Goal: Transaction & Acquisition: Book appointment/travel/reservation

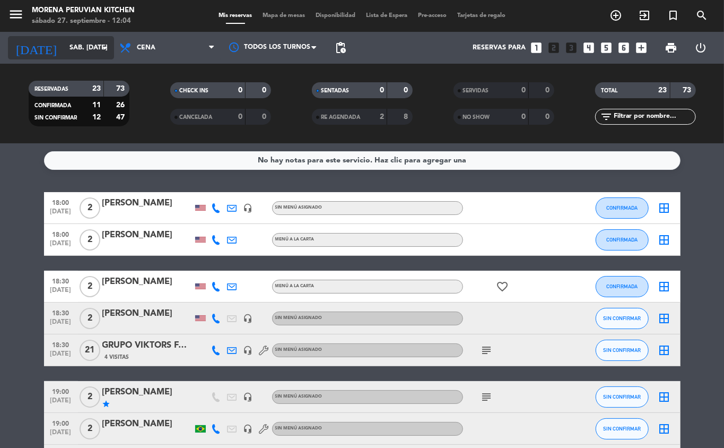
click at [93, 48] on input "sáb. [DATE]" at bounding box center [109, 48] width 90 height 18
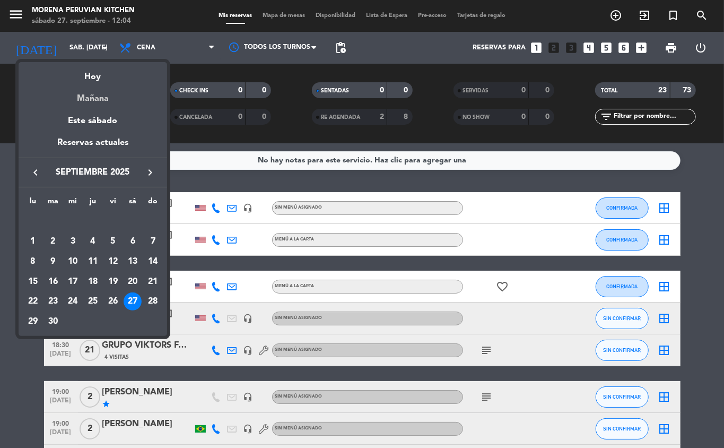
click at [100, 102] on div "Mañana" at bounding box center [93, 95] width 148 height 22
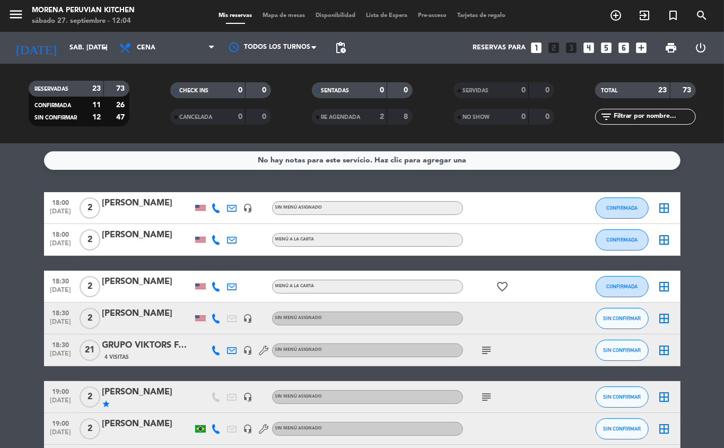
type input "dom. [DATE]"
click at [187, 51] on span "Cena" at bounding box center [167, 47] width 106 height 23
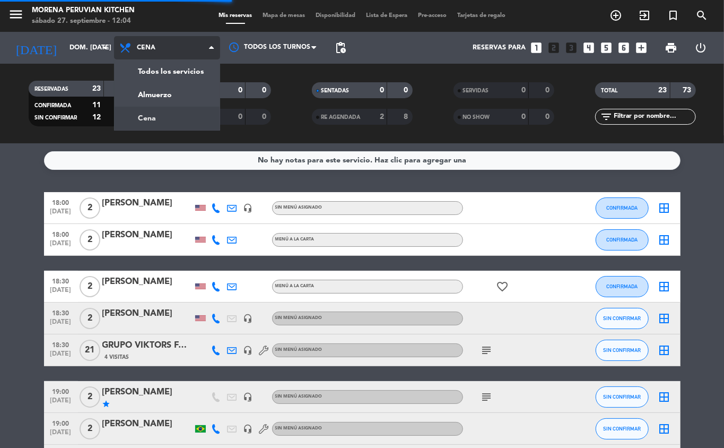
click at [185, 73] on div "menu Morena Peruvian Kitchen sábado 27. septiembre - 12:04 Mis reservas Mapa de…" at bounding box center [362, 71] width 724 height 143
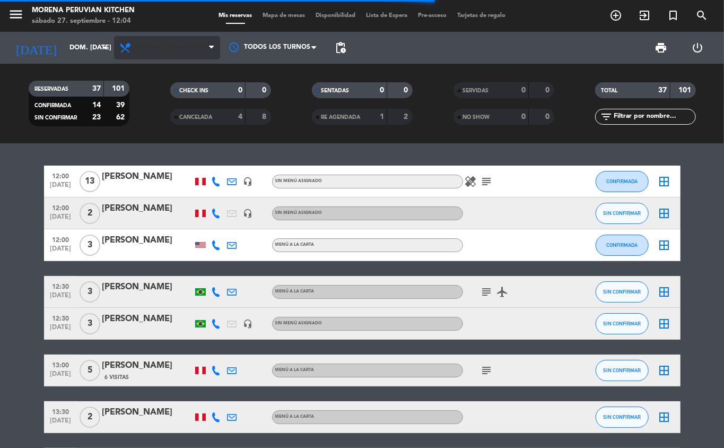
click at [211, 48] on icon at bounding box center [211, 47] width 5 height 8
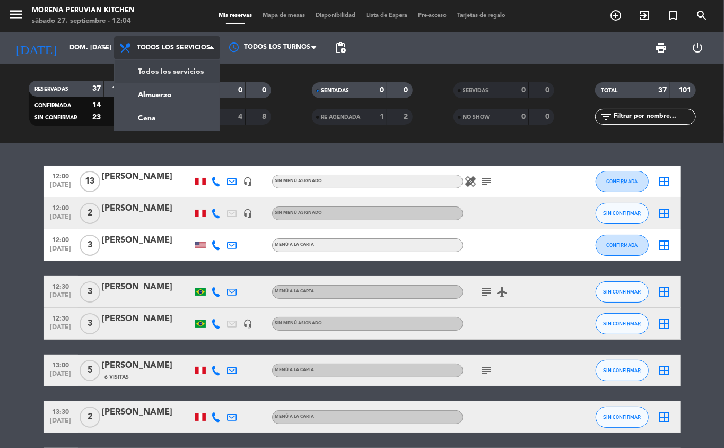
click at [179, 47] on span "Todos los servicios" at bounding box center [173, 47] width 73 height 7
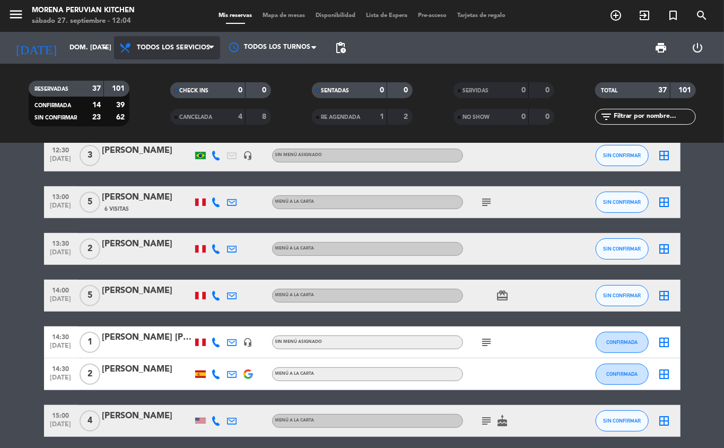
scroll to position [170, 0]
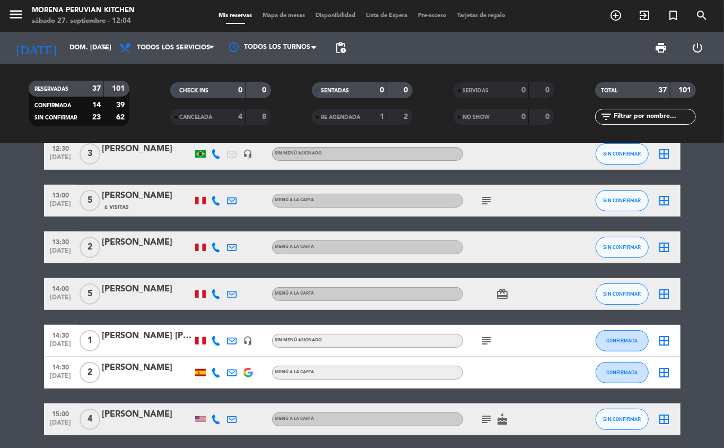
click at [614, 16] on icon "add_circle_outline" at bounding box center [615, 15] width 13 height 13
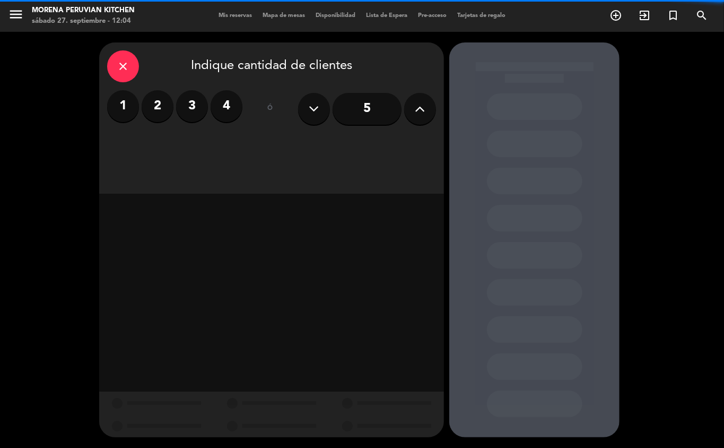
click at [197, 105] on label "3" at bounding box center [192, 106] width 32 height 32
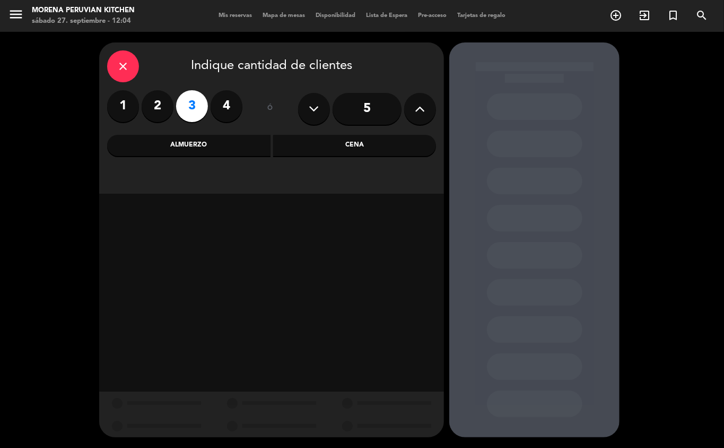
click at [228, 135] on div "Almuerzo" at bounding box center [188, 145] width 163 height 21
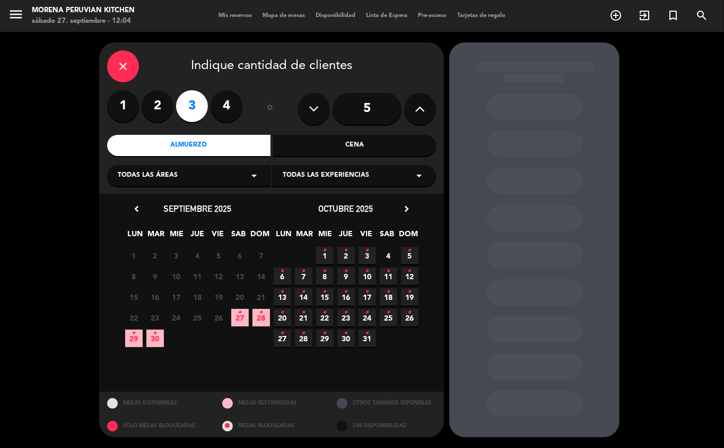
click at [554, 381] on div at bounding box center [534, 239] width 170 height 395
click at [261, 312] on icon "•" at bounding box center [261, 312] width 4 height 17
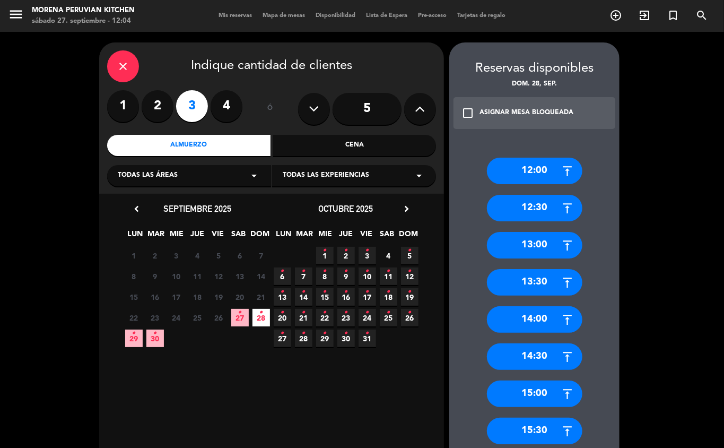
click at [545, 284] on div "13:30" at bounding box center [534, 282] width 95 height 27
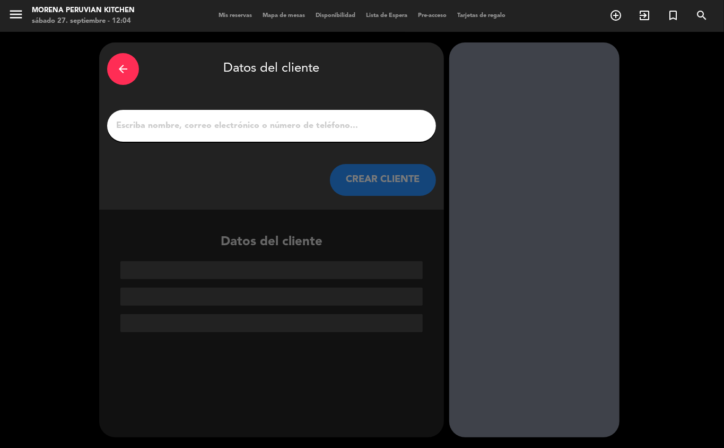
click at [296, 132] on input "1" at bounding box center [271, 125] width 313 height 15
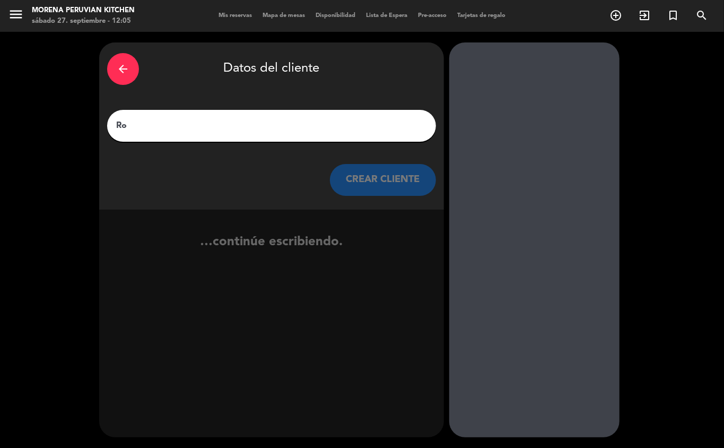
type input "R"
type input "[PERSON_NAME]"
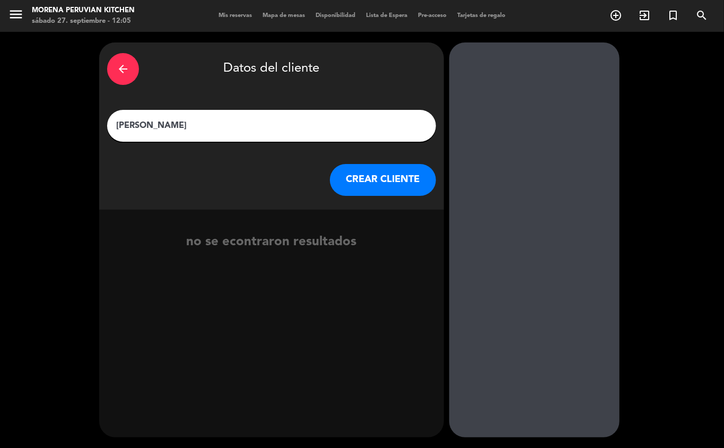
click at [387, 180] on button "CREAR CLIENTE" at bounding box center [383, 180] width 106 height 32
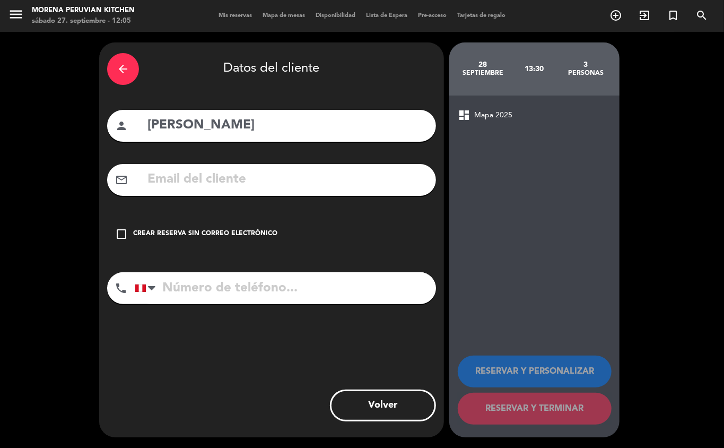
click at [238, 233] on div "Crear reserva sin correo electrónico" at bounding box center [205, 234] width 144 height 11
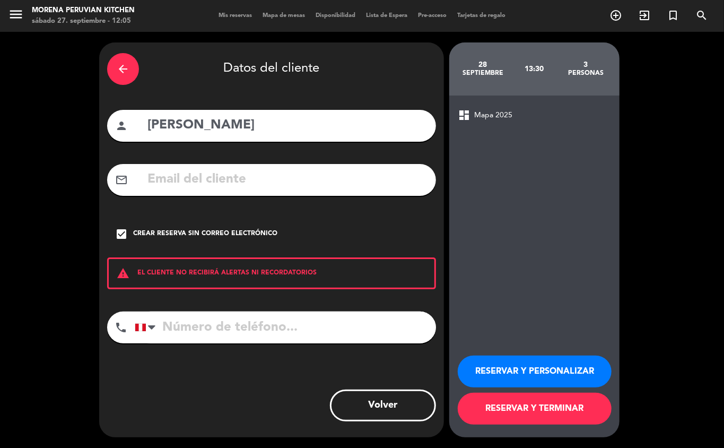
click at [225, 333] on input "tel" at bounding box center [285, 327] width 301 height 32
type input "[PHONE_NUMBER]"
click at [571, 416] on button "RESERVAR Y TERMINAR" at bounding box center [535, 408] width 154 height 32
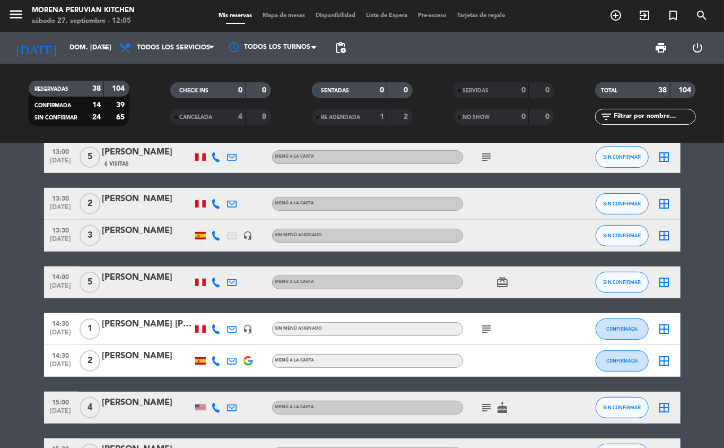
scroll to position [214, 0]
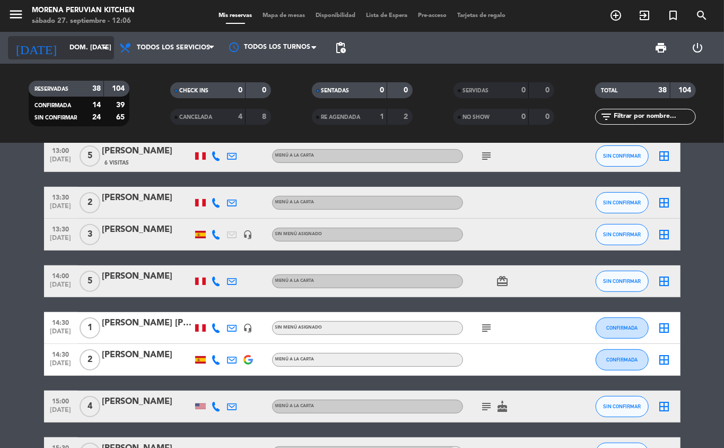
click at [81, 47] on input "dom. [DATE]" at bounding box center [109, 48] width 90 height 18
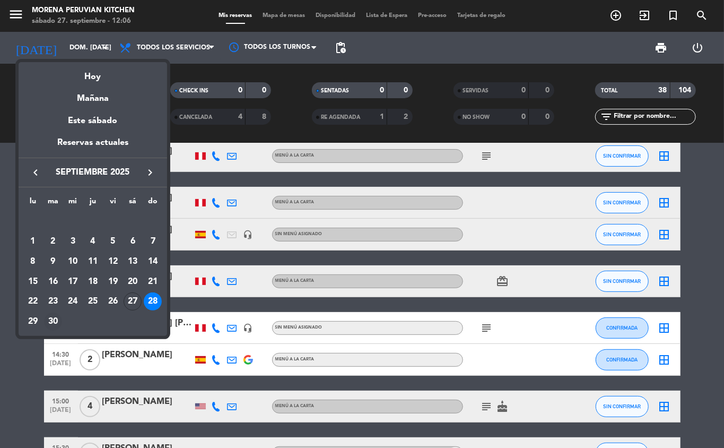
click at [53, 320] on div "30" at bounding box center [53, 321] width 18 height 18
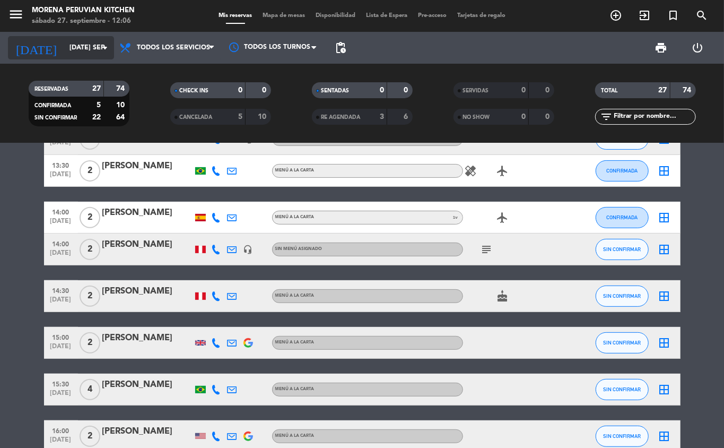
click at [68, 46] on input "[DATE] sep." at bounding box center [109, 48] width 90 height 18
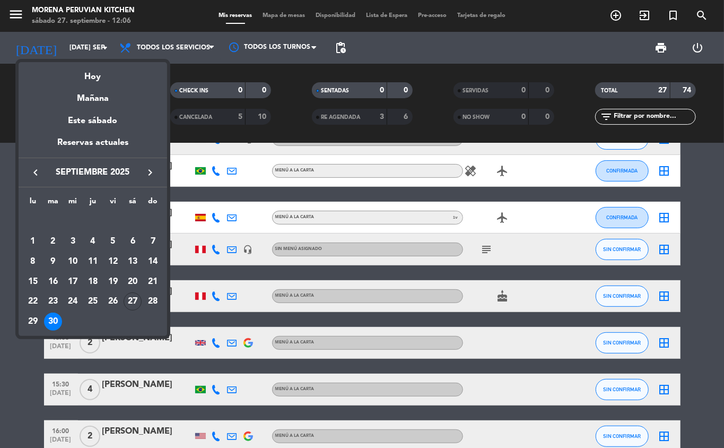
click at [32, 332] on div "lu ma [PERSON_NAME] vi sá do [DATE] 2 3 4 5 6 7 8 9 10 11 12 13 14 15 16 17 18 …" at bounding box center [93, 261] width 148 height 148
click at [32, 321] on div "29" at bounding box center [33, 321] width 18 height 18
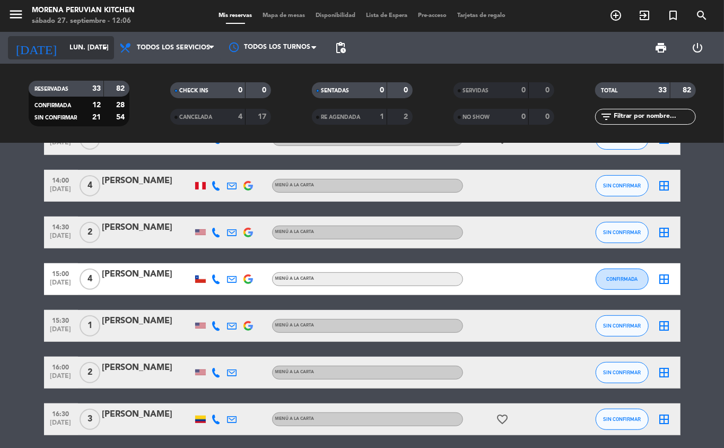
click at [76, 45] on input "lun. [DATE]" at bounding box center [109, 48] width 90 height 18
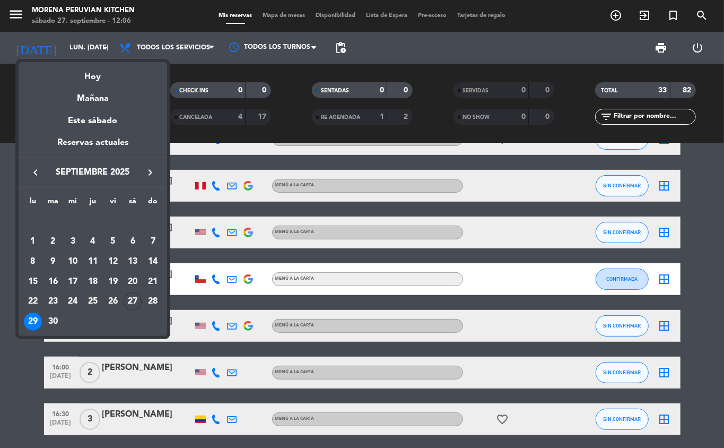
click at [71, 45] on div at bounding box center [362, 224] width 724 height 448
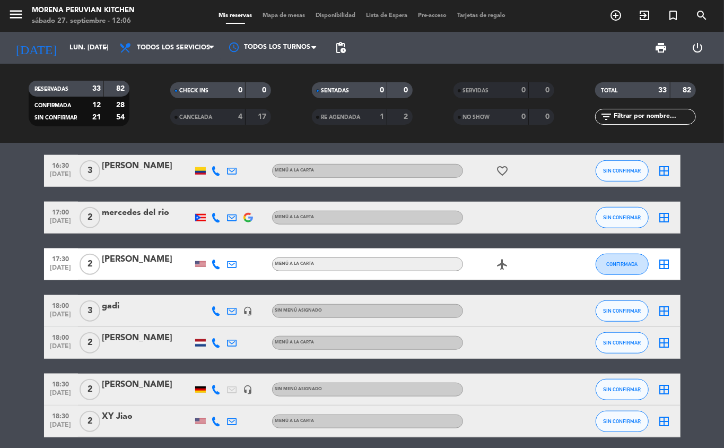
scroll to position [461, 0]
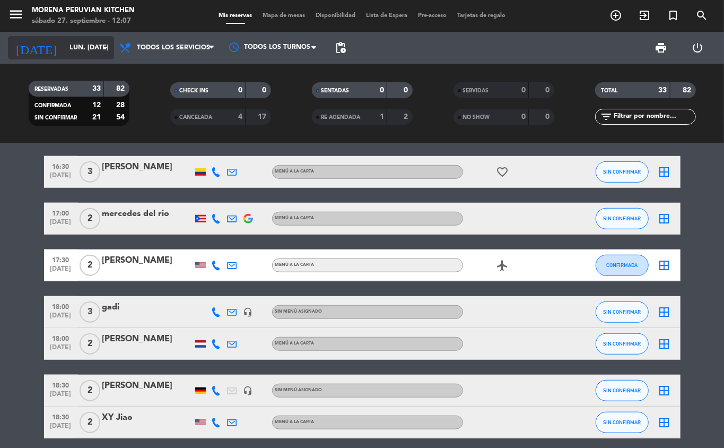
click at [79, 47] on input "lun. [DATE]" at bounding box center [109, 48] width 90 height 18
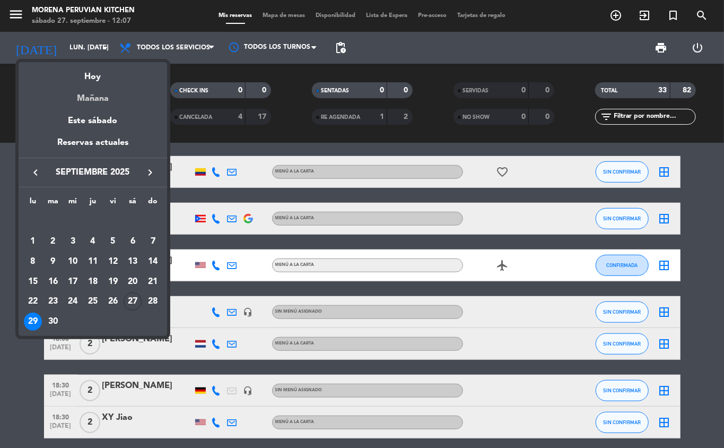
click at [101, 98] on div "Mañana" at bounding box center [93, 95] width 148 height 22
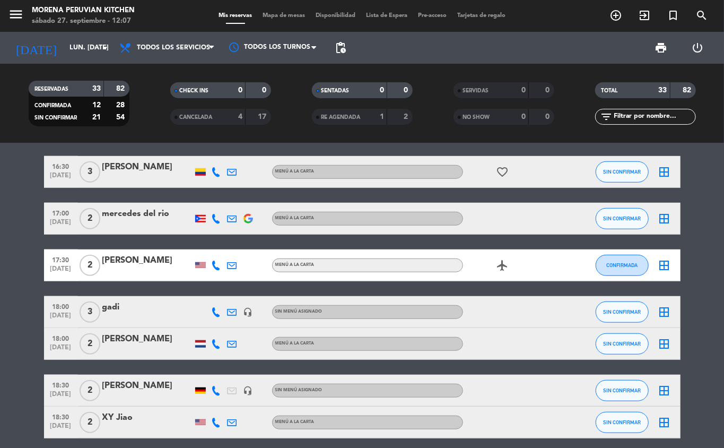
type input "dom. [DATE]"
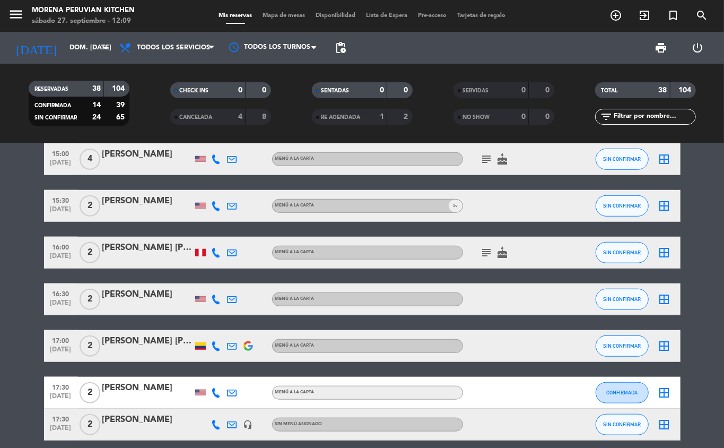
click at [618, 18] on icon "add_circle_outline" at bounding box center [615, 15] width 13 height 13
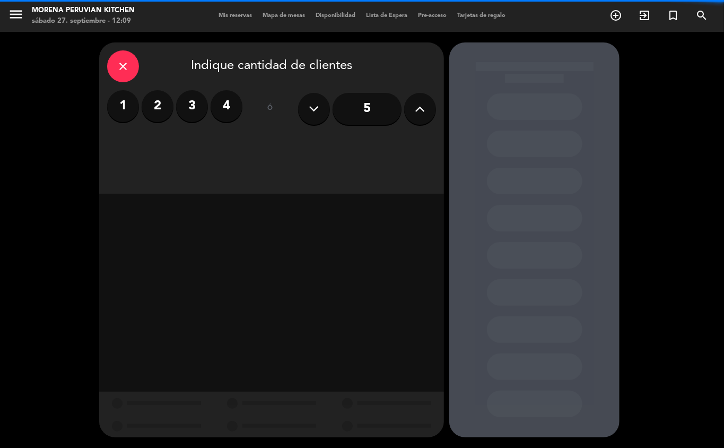
click at [153, 112] on label "2" at bounding box center [158, 106] width 32 height 32
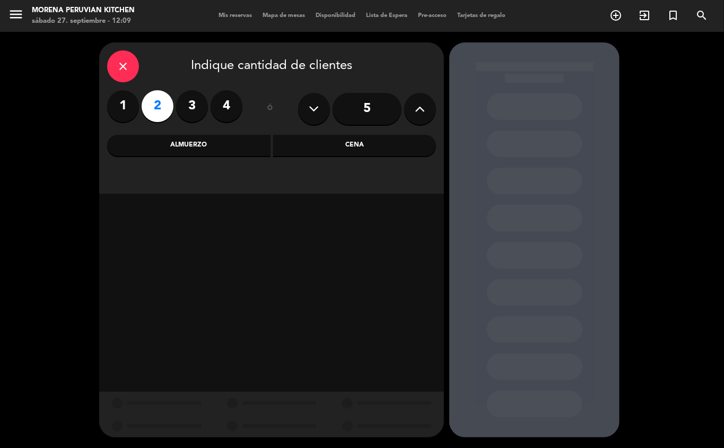
click at [196, 145] on div "Almuerzo" at bounding box center [188, 145] width 163 height 21
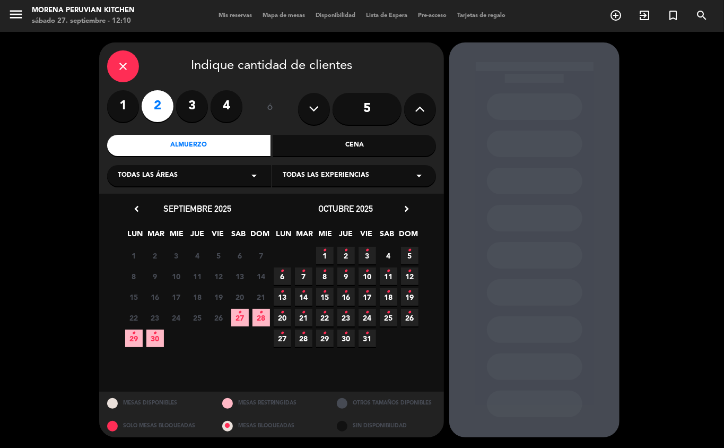
click at [260, 319] on icon "•" at bounding box center [261, 312] width 4 height 17
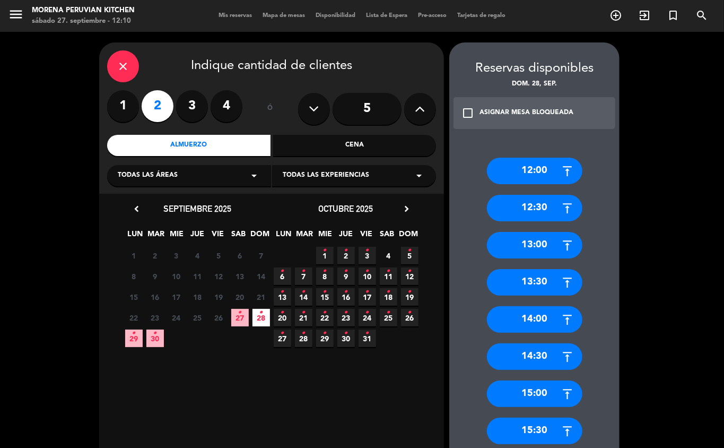
click at [556, 242] on div "13:00" at bounding box center [534, 245] width 95 height 27
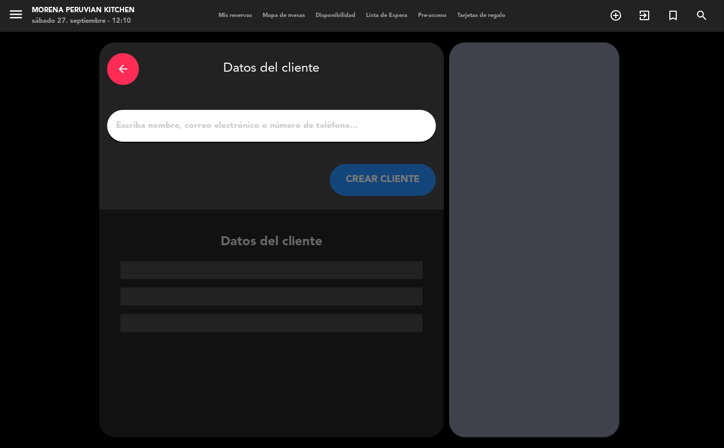
click at [274, 127] on input "1" at bounding box center [271, 125] width 313 height 15
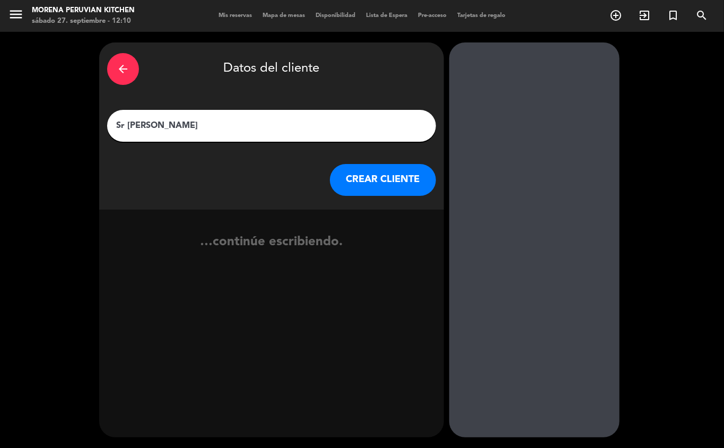
type input "Sr [PERSON_NAME]"
click at [404, 188] on button "CREAR CLIENTE" at bounding box center [383, 180] width 106 height 32
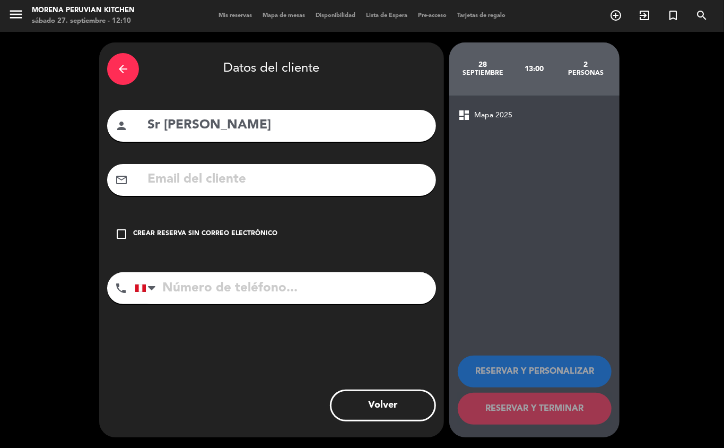
click at [174, 234] on div "Crear reserva sin correo electrónico" at bounding box center [205, 234] width 144 height 11
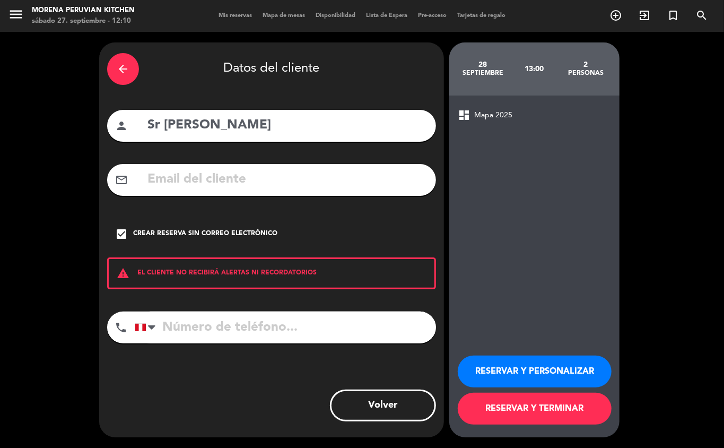
click at [546, 416] on button "RESERVAR Y TERMINAR" at bounding box center [535, 408] width 154 height 32
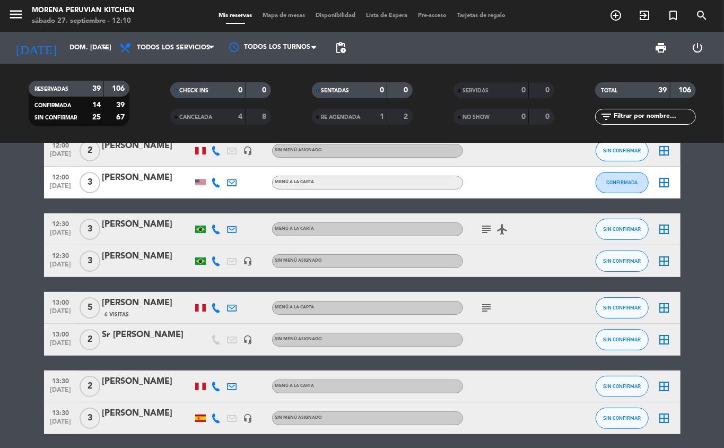
scroll to position [65, 0]
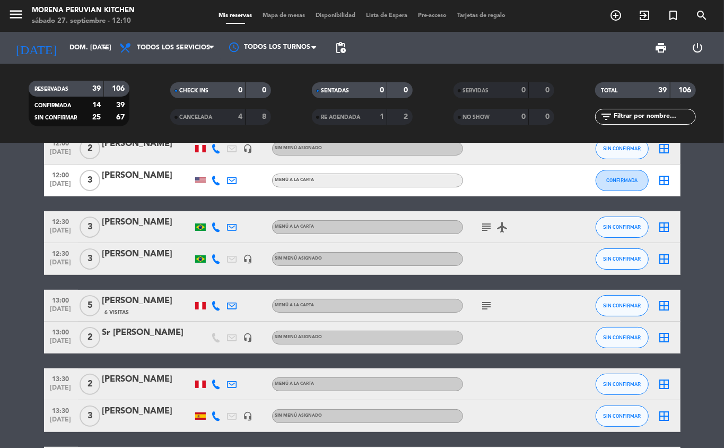
click at [165, 346] on div at bounding box center [147, 344] width 90 height 8
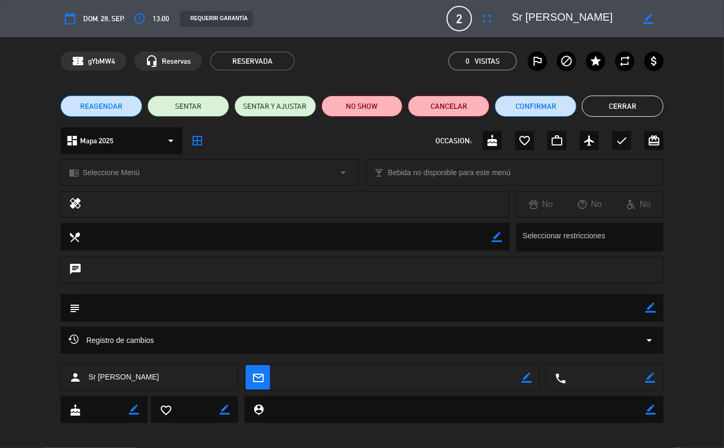
click at [646, 312] on icon "border_color" at bounding box center [650, 307] width 10 height 10
click at [594, 309] on textarea at bounding box center [363, 307] width 566 height 27
type textarea "1:15 pm"
click at [654, 309] on icon at bounding box center [650, 307] width 10 height 10
click at [624, 104] on button "Cerrar" at bounding box center [623, 105] width 82 height 21
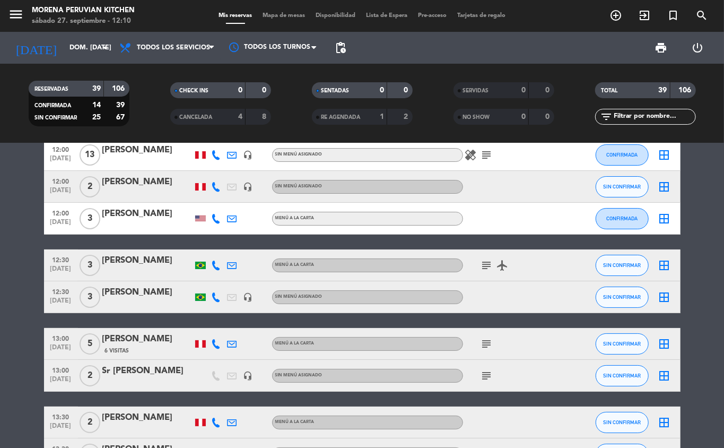
scroll to position [0, 0]
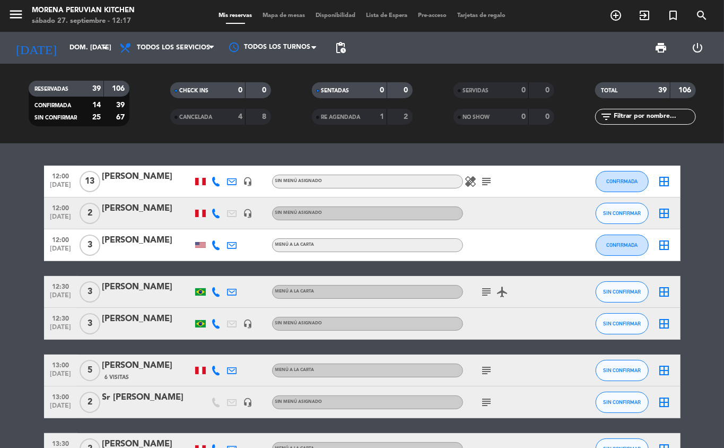
click at [486, 182] on icon "subject" at bounding box center [486, 181] width 13 height 13
click at [485, 293] on icon "subject" at bounding box center [486, 291] width 13 height 13
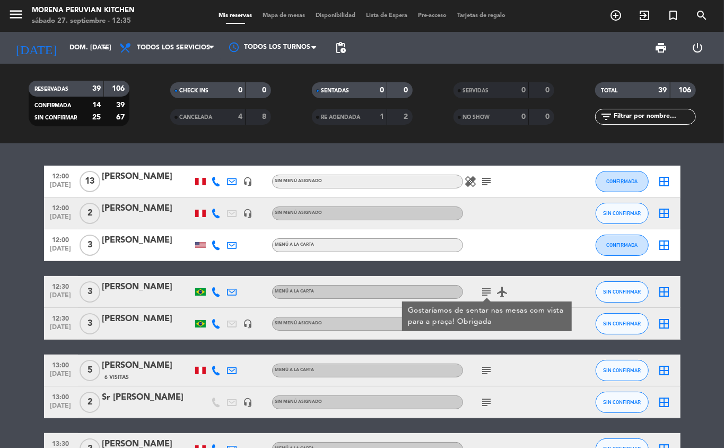
click at [620, 17] on icon "add_circle_outline" at bounding box center [615, 15] width 13 height 13
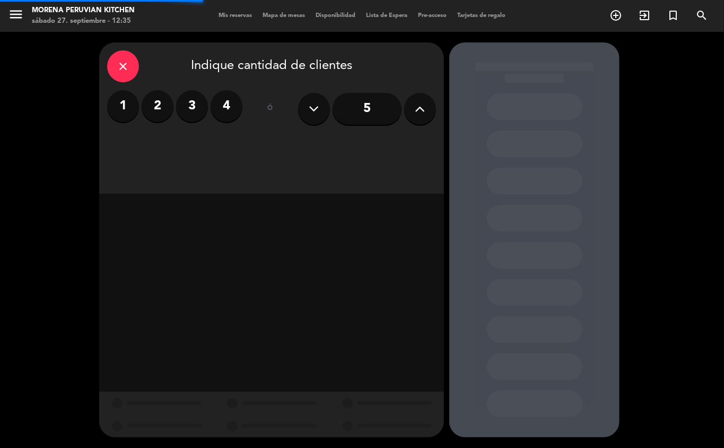
click at [197, 106] on label "3" at bounding box center [192, 106] width 32 height 32
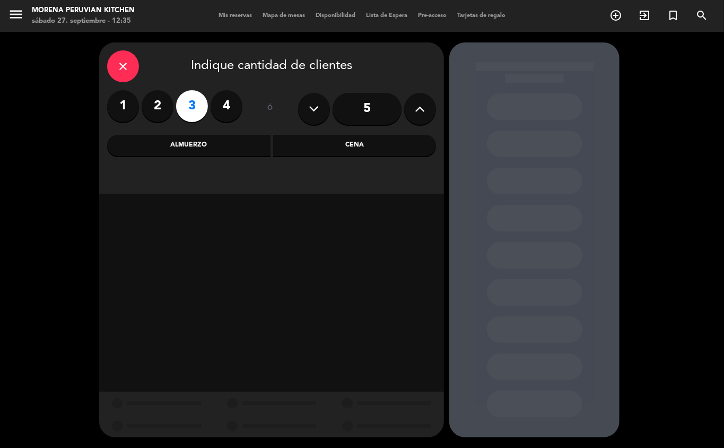
click at [210, 104] on div "1 2 3 4" at bounding box center [174, 106] width 135 height 32
click at [223, 152] on div "Almuerzo" at bounding box center [188, 145] width 163 height 21
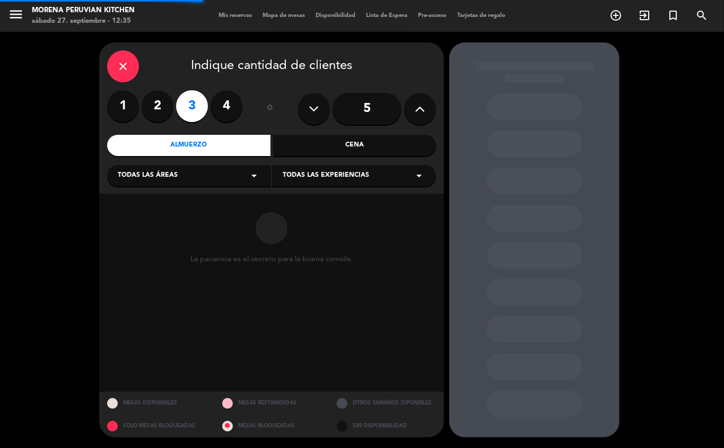
click at [227, 106] on label "4" at bounding box center [227, 106] width 32 height 32
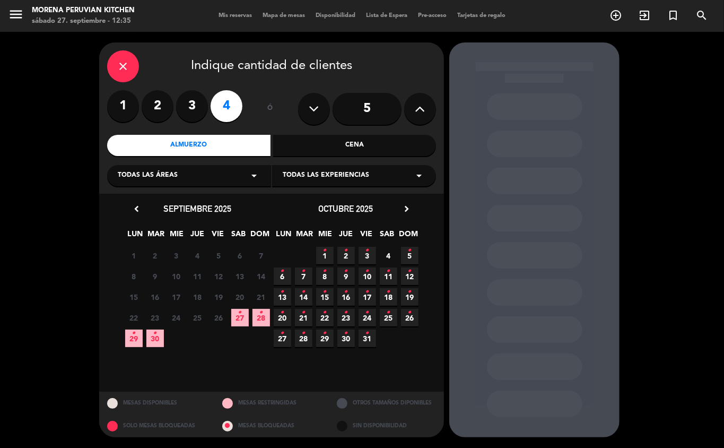
click at [240, 321] on span "27 •" at bounding box center [239, 317] width 17 height 17
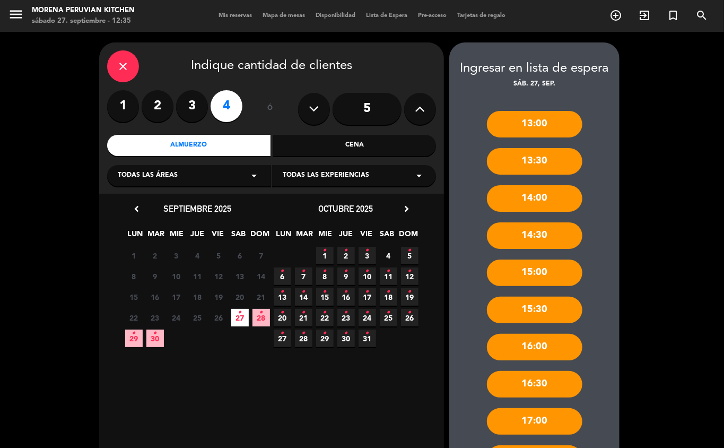
scroll to position [90, 0]
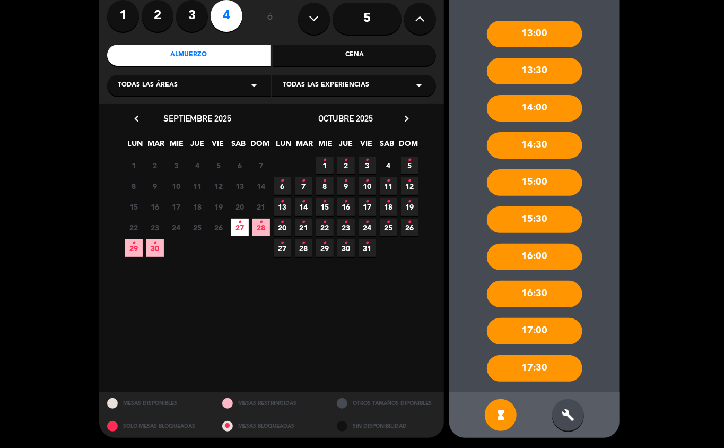
click at [567, 417] on icon "build" at bounding box center [568, 414] width 13 height 13
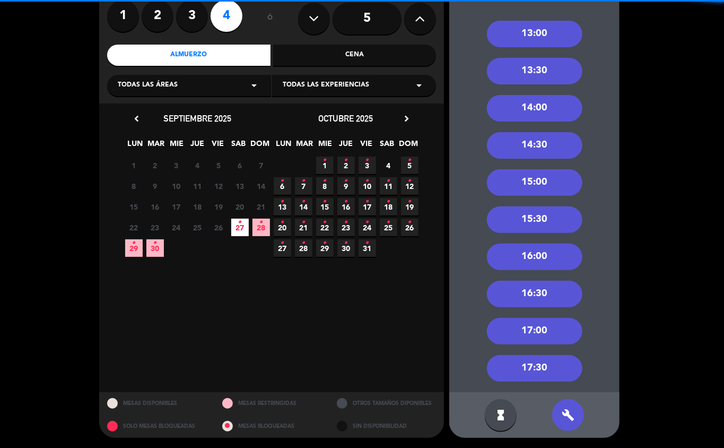
click at [539, 39] on div "13:00" at bounding box center [534, 34] width 95 height 27
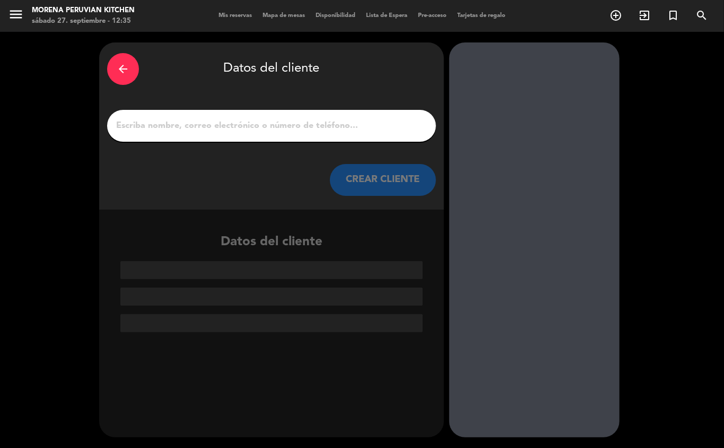
scroll to position [0, 0]
click at [242, 119] on input "1" at bounding box center [271, 125] width 313 height 15
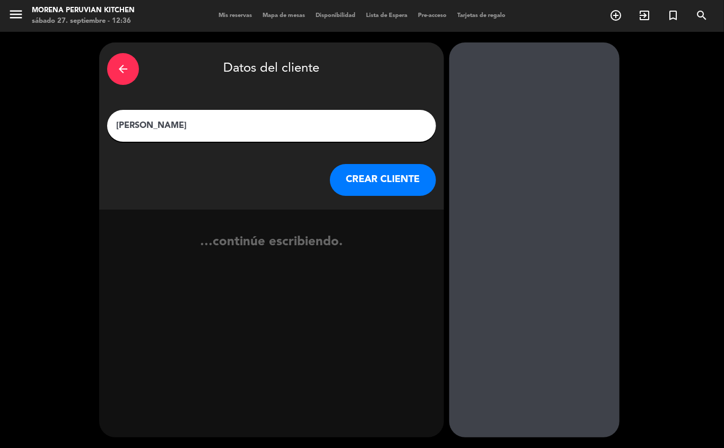
type input "[PERSON_NAME]"
click at [386, 183] on button "CREAR CLIENTE" at bounding box center [383, 180] width 106 height 32
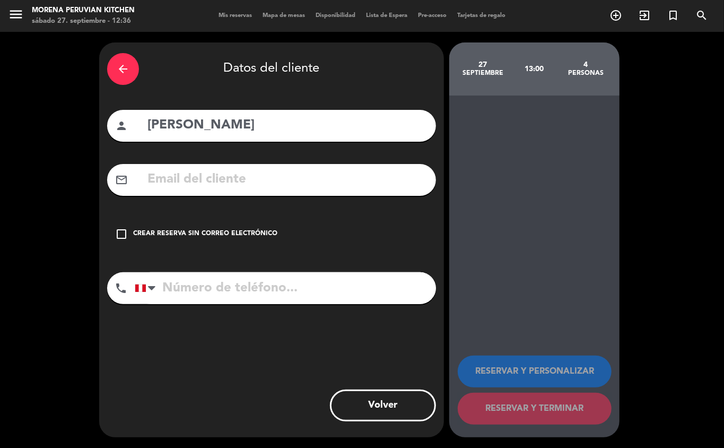
click at [242, 234] on div "Crear reserva sin correo electrónico" at bounding box center [205, 234] width 144 height 11
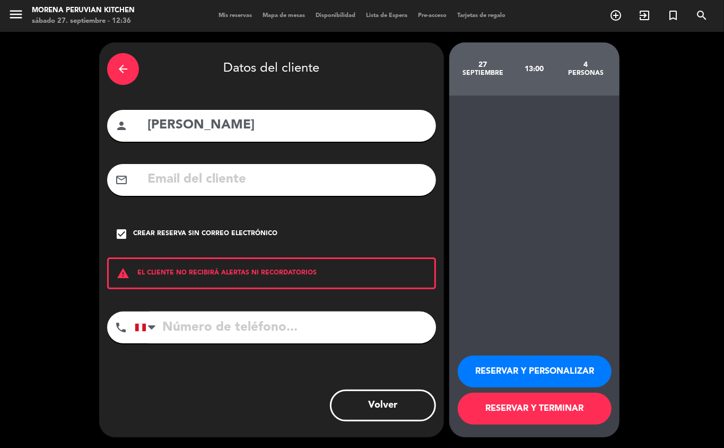
click at [221, 331] on input "tel" at bounding box center [285, 327] width 301 height 32
type input "[PHONE_NUMBER]"
click at [568, 416] on button "RESERVAR Y TERMINAR" at bounding box center [535, 408] width 154 height 32
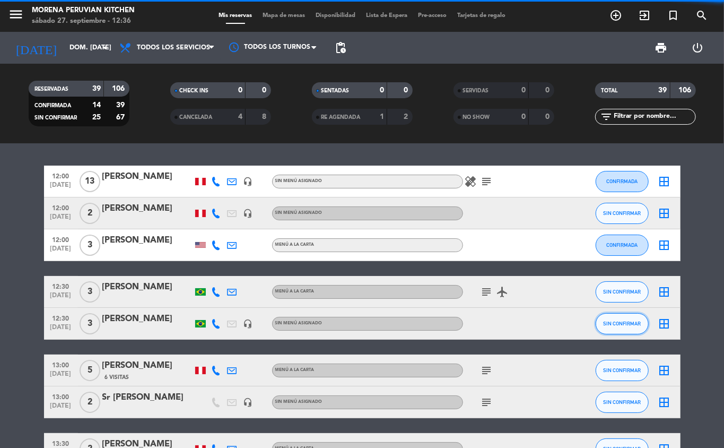
click at [619, 321] on span "SIN CONFIRMAR" at bounding box center [622, 323] width 38 height 6
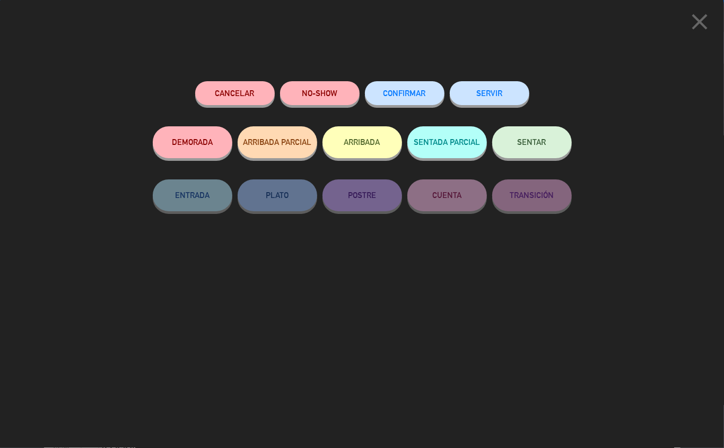
scroll to position [22, 0]
click at [699, 30] on icon "close" at bounding box center [699, 21] width 27 height 27
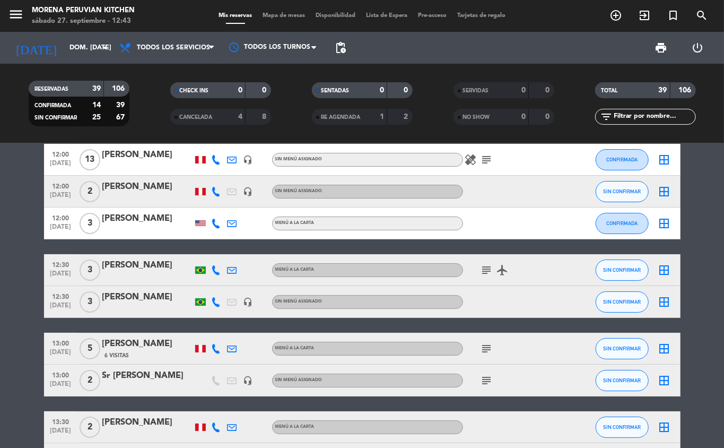
click at [617, 17] on icon "add_circle_outline" at bounding box center [615, 15] width 13 height 13
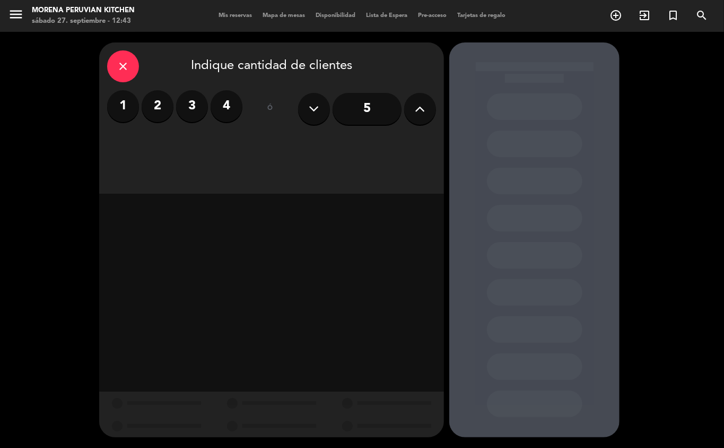
click at [157, 111] on label "2" at bounding box center [158, 106] width 32 height 32
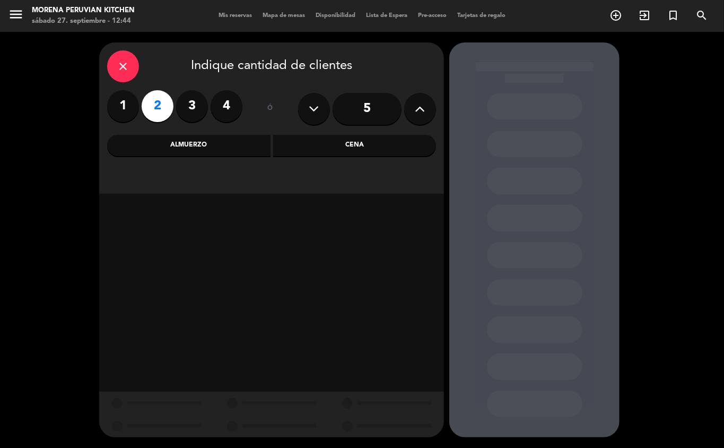
click at [340, 154] on div "Cena" at bounding box center [354, 145] width 163 height 21
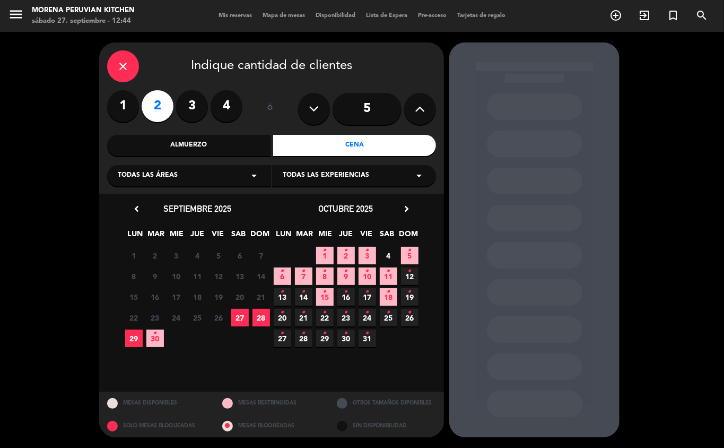
click at [130, 342] on span "29" at bounding box center [133, 337] width 17 height 17
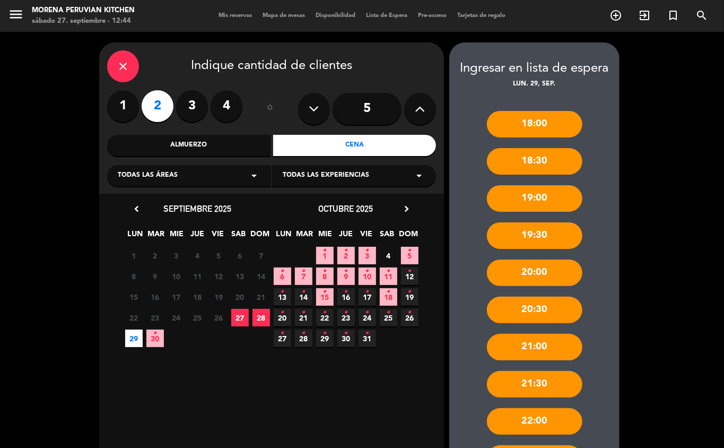
scroll to position [128, 0]
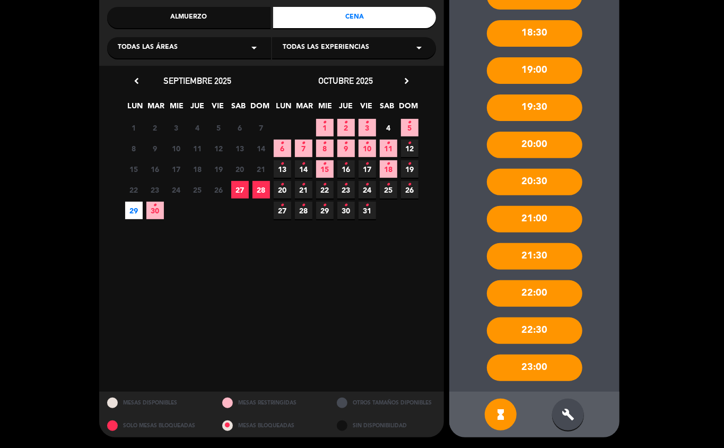
click at [562, 417] on icon "build" at bounding box center [568, 414] width 13 height 13
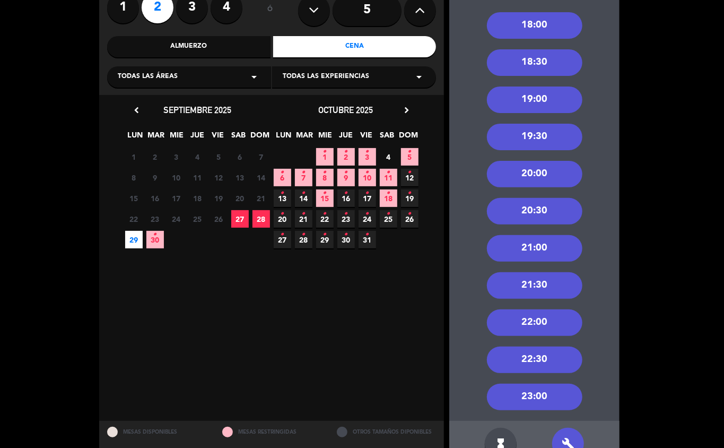
scroll to position [107, 0]
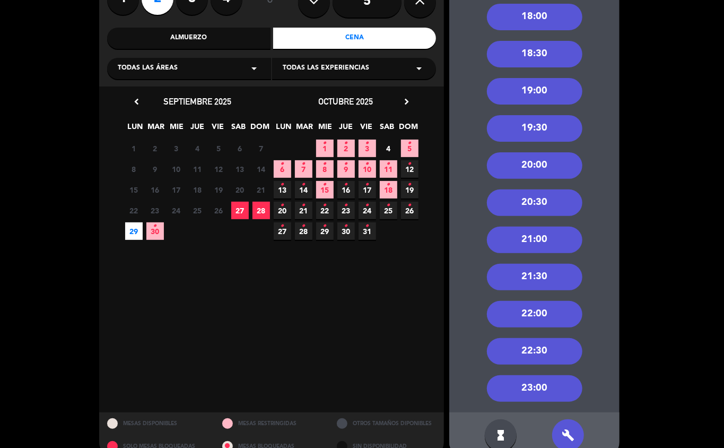
click at [544, 310] on div "22:00" at bounding box center [534, 314] width 95 height 27
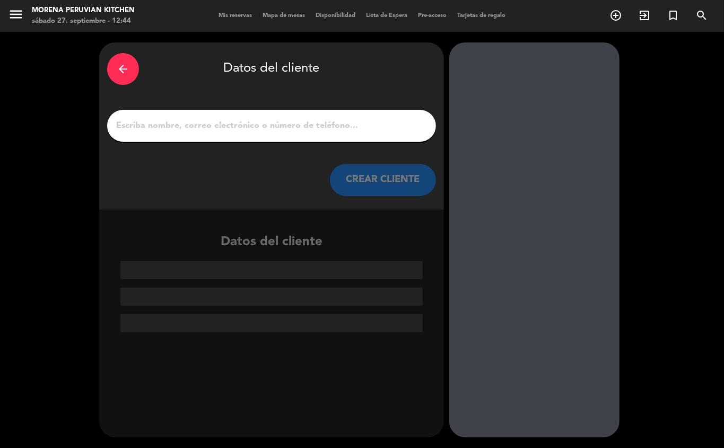
click at [319, 127] on input "1" at bounding box center [271, 125] width 313 height 15
paste input "[PERSON_NAME]"
type input "[PERSON_NAME]"
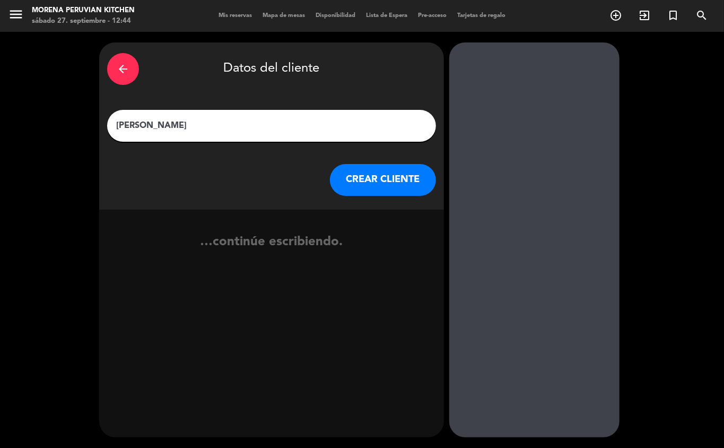
click at [397, 183] on button "CREAR CLIENTE" at bounding box center [383, 180] width 106 height 32
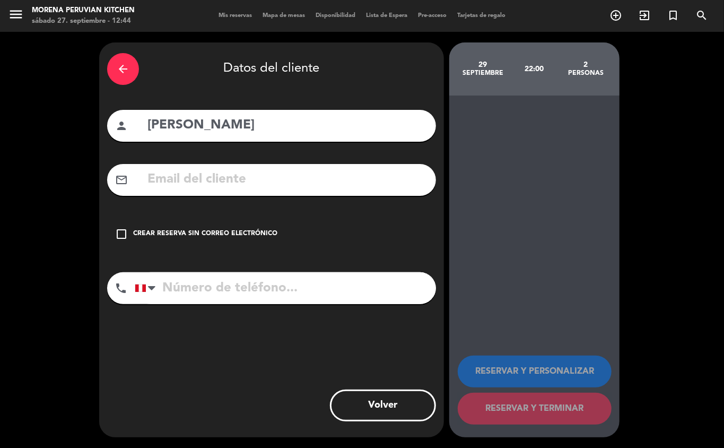
paste input "[EMAIL_ADDRESS][DOMAIN_NAME]"
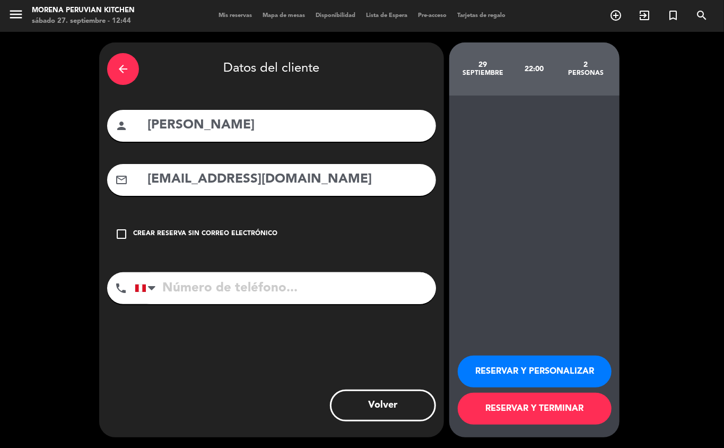
type input "[EMAIL_ADDRESS][DOMAIN_NAME]"
click at [306, 292] on input "tel" at bounding box center [285, 288] width 301 height 32
paste input "[PHONE_NUMBER]"
click at [209, 288] on input "[PHONE_NUMBER]" at bounding box center [285, 288] width 301 height 32
type input "[PHONE_NUMBER]"
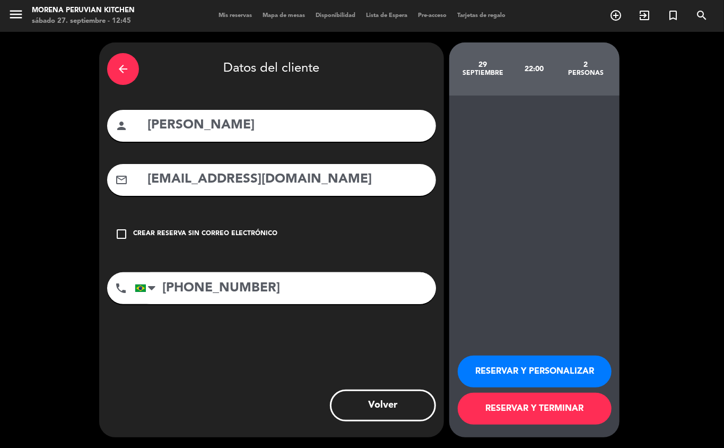
click at [546, 421] on button "RESERVAR Y TERMINAR" at bounding box center [535, 408] width 154 height 32
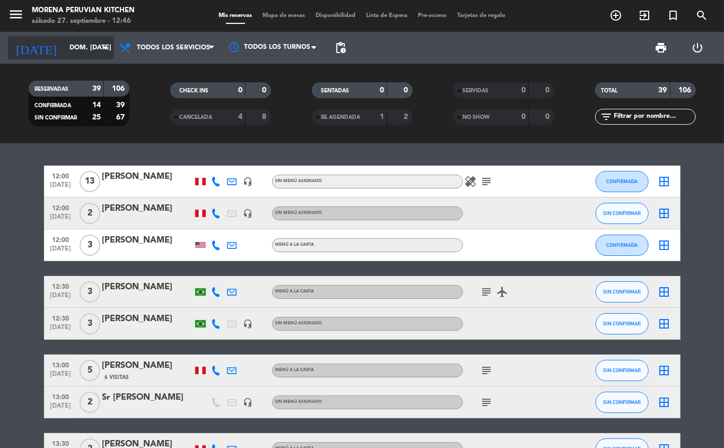
click at [76, 50] on input "dom. [DATE]" at bounding box center [109, 48] width 90 height 18
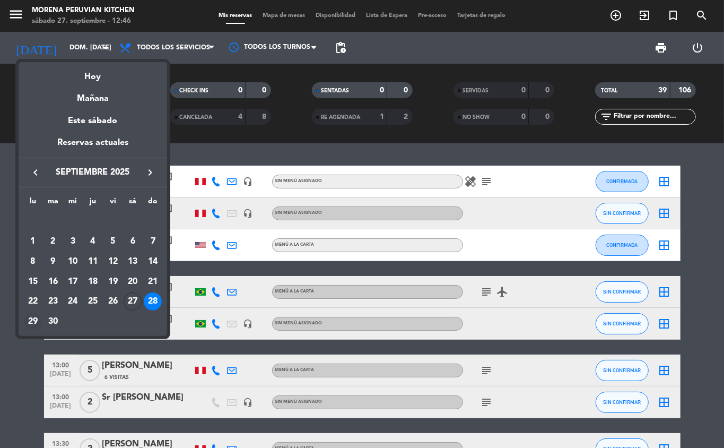
click at [32, 321] on div "29" at bounding box center [33, 321] width 18 height 18
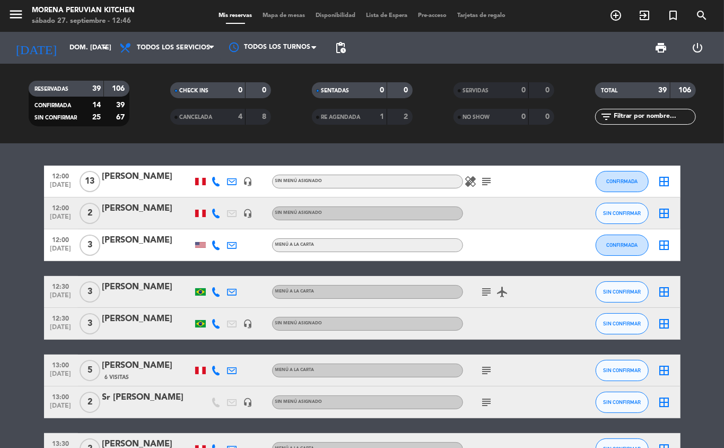
type input "lun. [DATE]"
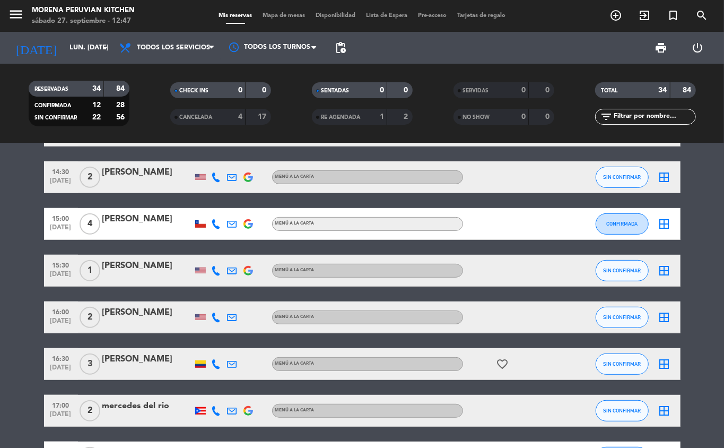
scroll to position [132, 0]
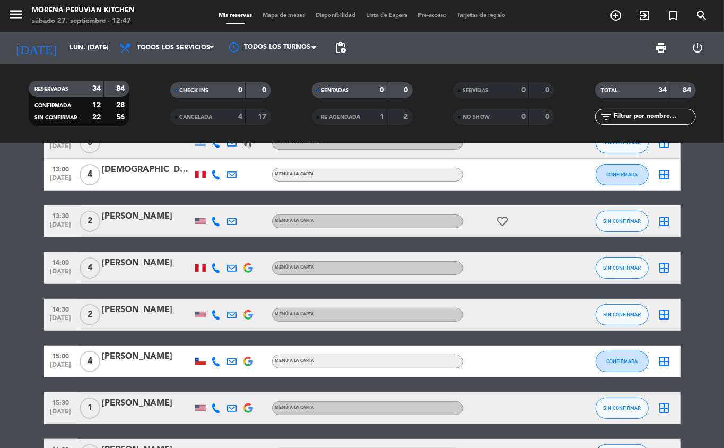
click at [616, 12] on icon "add_circle_outline" at bounding box center [615, 15] width 13 height 13
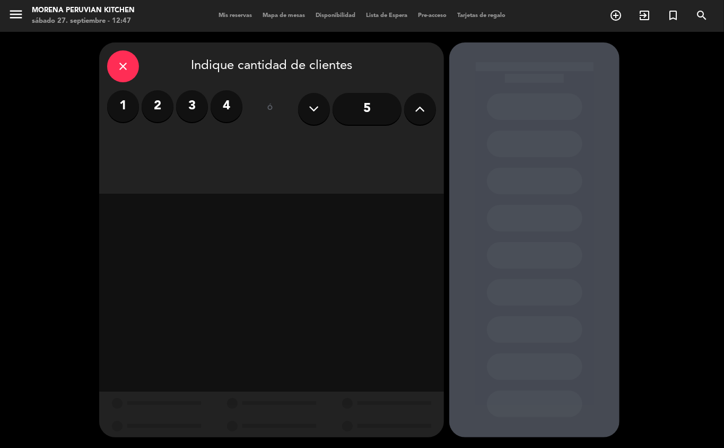
click at [157, 106] on label "2" at bounding box center [158, 106] width 32 height 32
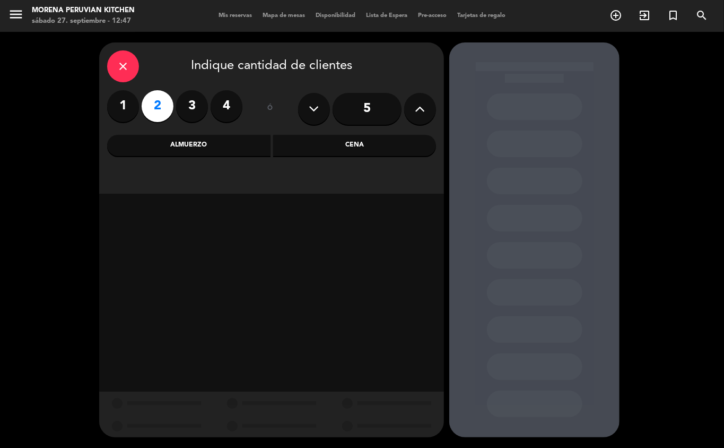
click at [353, 147] on div "Cena" at bounding box center [354, 145] width 163 height 21
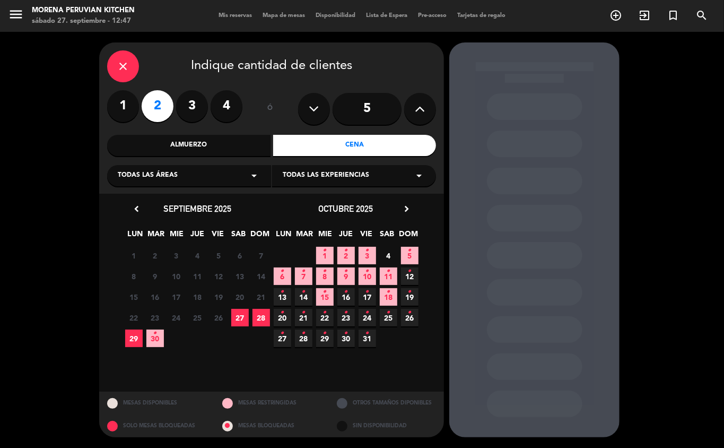
click at [134, 338] on span "29" at bounding box center [133, 337] width 17 height 17
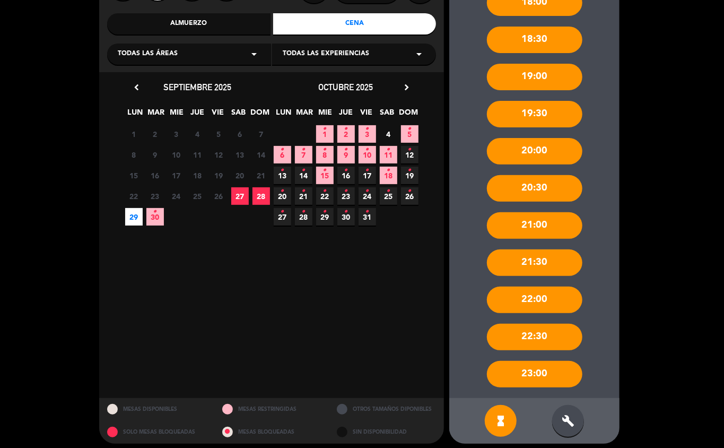
scroll to position [128, 0]
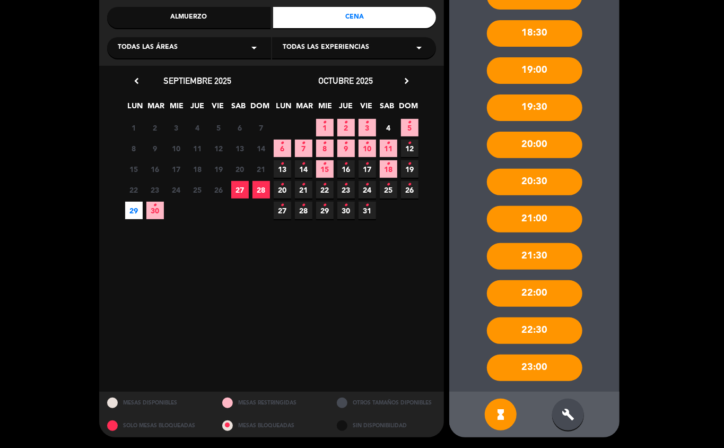
click at [571, 416] on icon "build" at bounding box center [568, 414] width 13 height 13
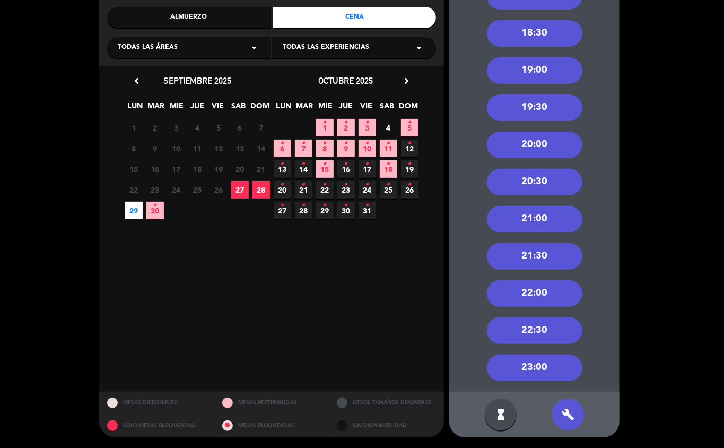
click at [539, 289] on div "22:00" at bounding box center [534, 293] width 95 height 27
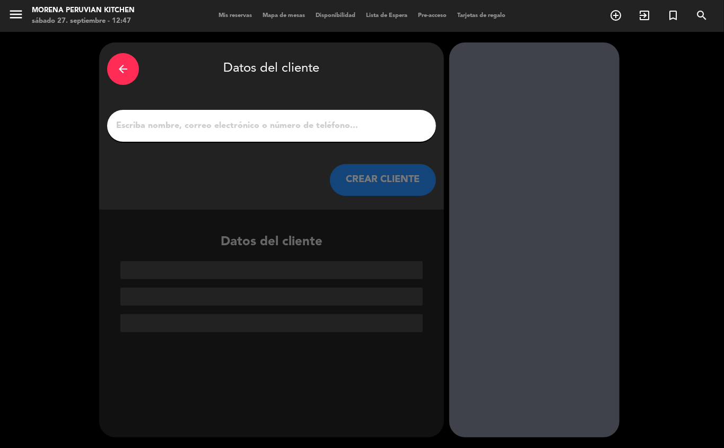
click at [261, 126] on input "1" at bounding box center [271, 125] width 313 height 15
click at [281, 119] on input "1" at bounding box center [271, 125] width 313 height 15
paste input "[PERSON_NAME]"
type input "[PERSON_NAME]"
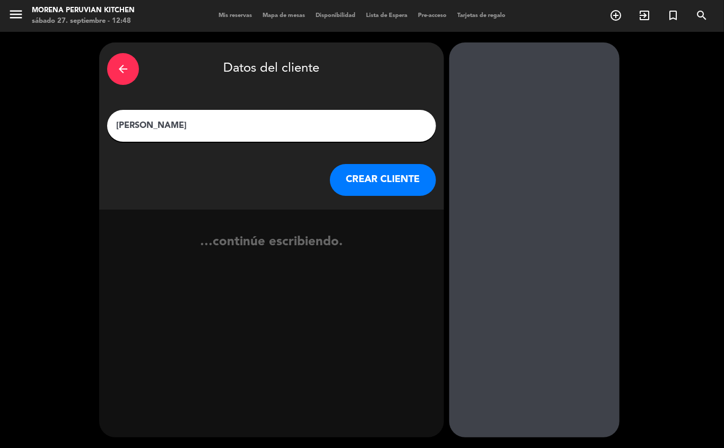
click at [409, 174] on button "CREAR CLIENTE" at bounding box center [383, 180] width 106 height 32
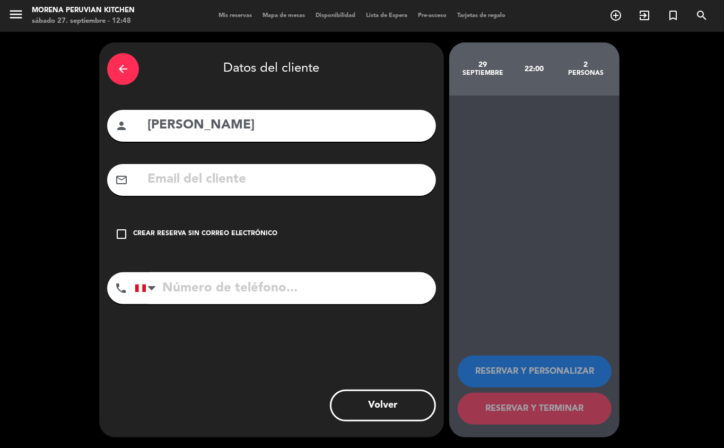
paste input "[EMAIL_ADDRESS][DOMAIN_NAME]"
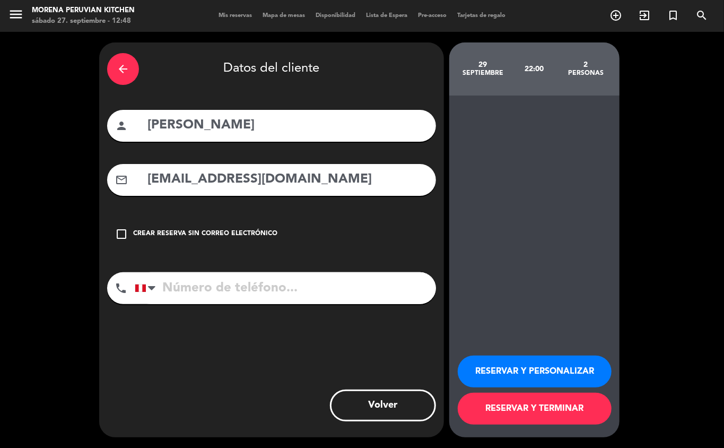
type input "[EMAIL_ADDRESS][DOMAIN_NAME]"
click at [215, 292] on input "tel" at bounding box center [285, 288] width 301 height 32
paste input "[PHONE_NUMBER]"
type input "[PHONE_NUMBER]"
click at [484, 93] on div "29 septiembre 22:00 2 personas" at bounding box center [534, 68] width 170 height 53
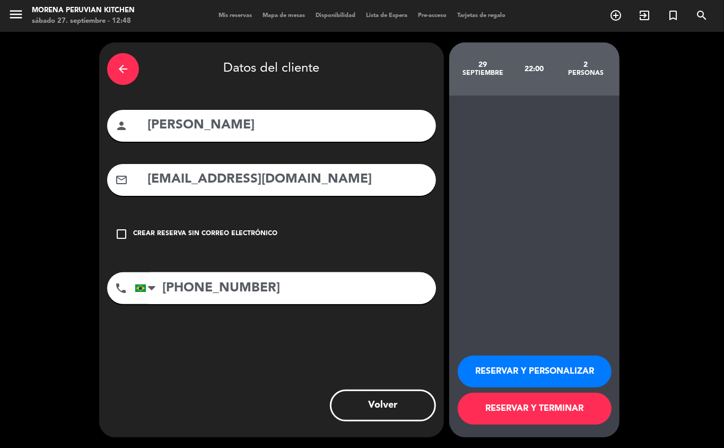
click at [126, 76] on div "arrow_back" at bounding box center [123, 69] width 32 height 32
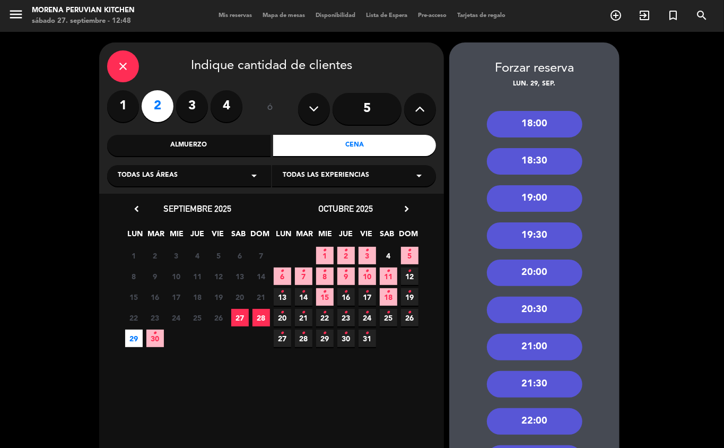
click at [113, 76] on div "close" at bounding box center [123, 66] width 32 height 32
